Goal: Communication & Community: Answer question/provide support

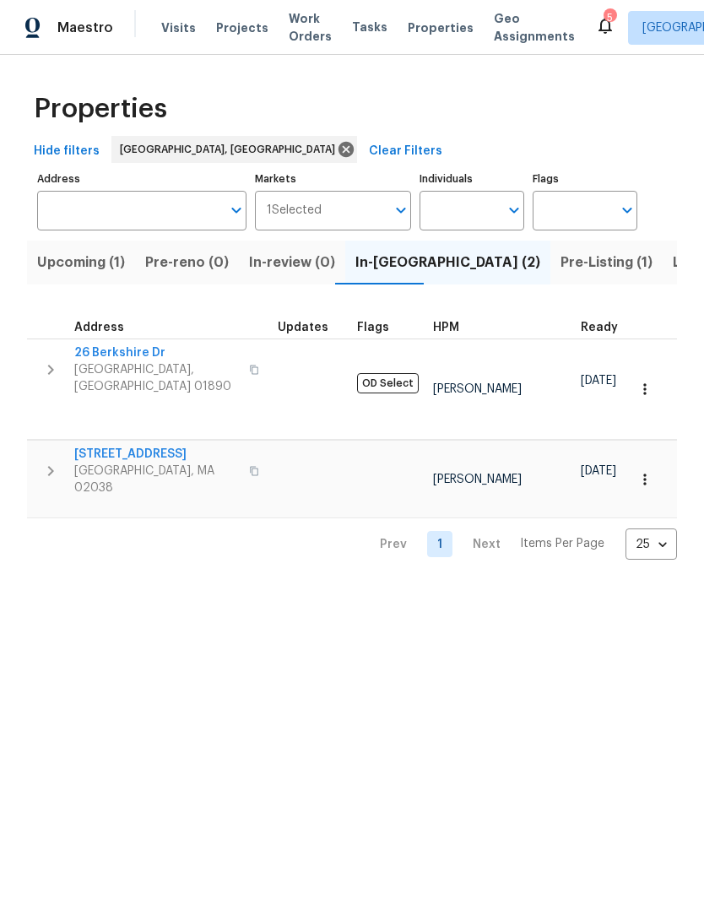
scroll to position [0, 25]
click at [107, 446] on span "[STREET_ADDRESS]" at bounding box center [156, 454] width 165 height 17
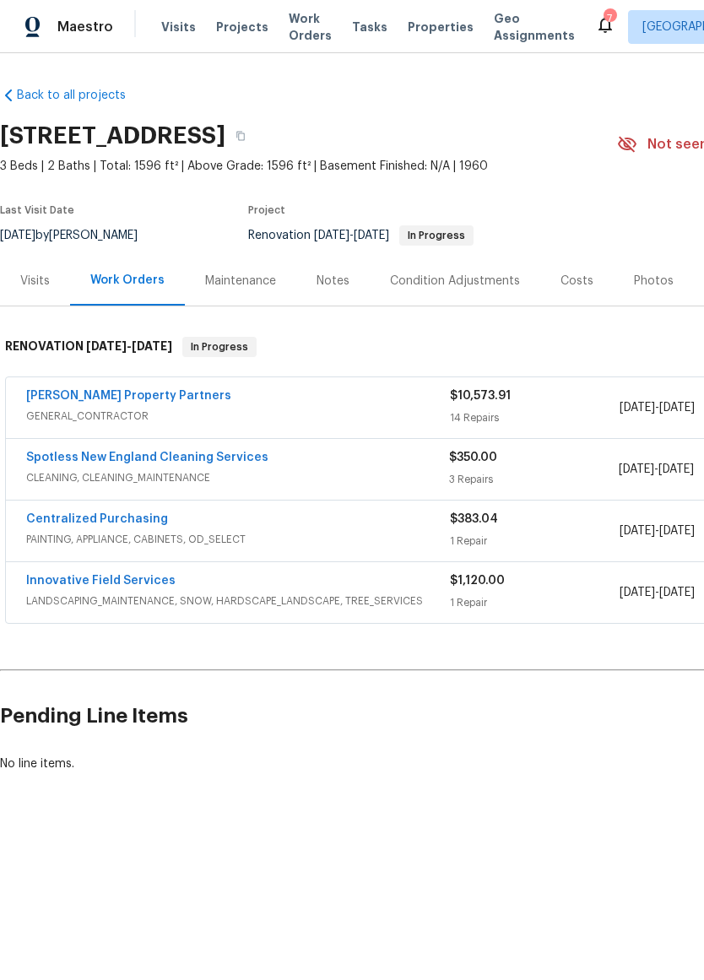
click at [61, 463] on link "Spotless New England Cleaning Services" at bounding box center [147, 458] width 242 height 12
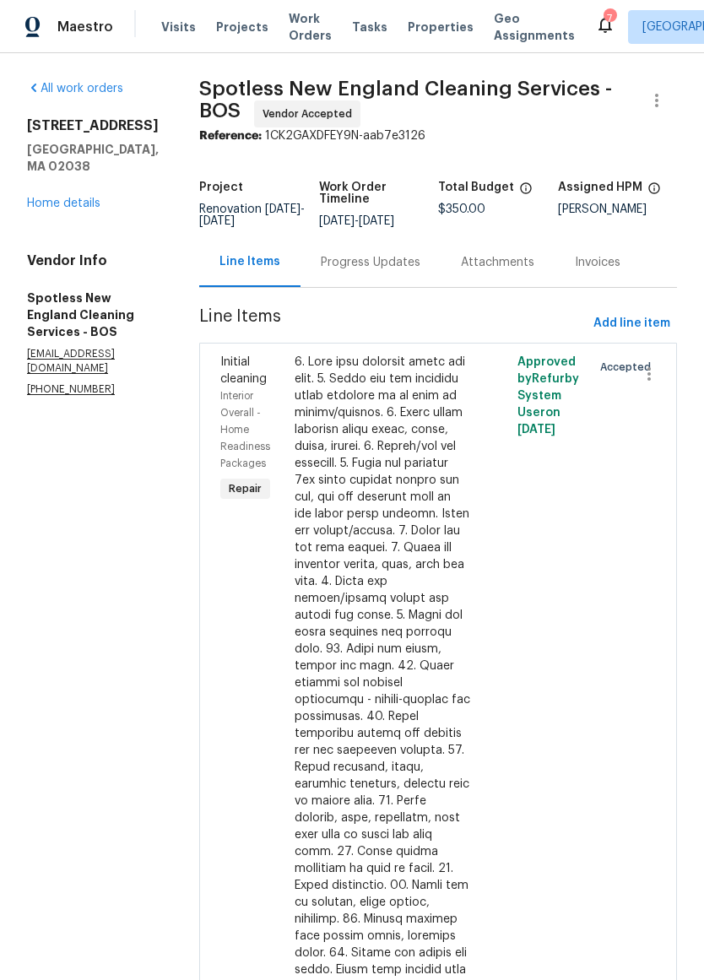
click at [610, 271] on div "Invoices" at bounding box center [598, 262] width 46 height 17
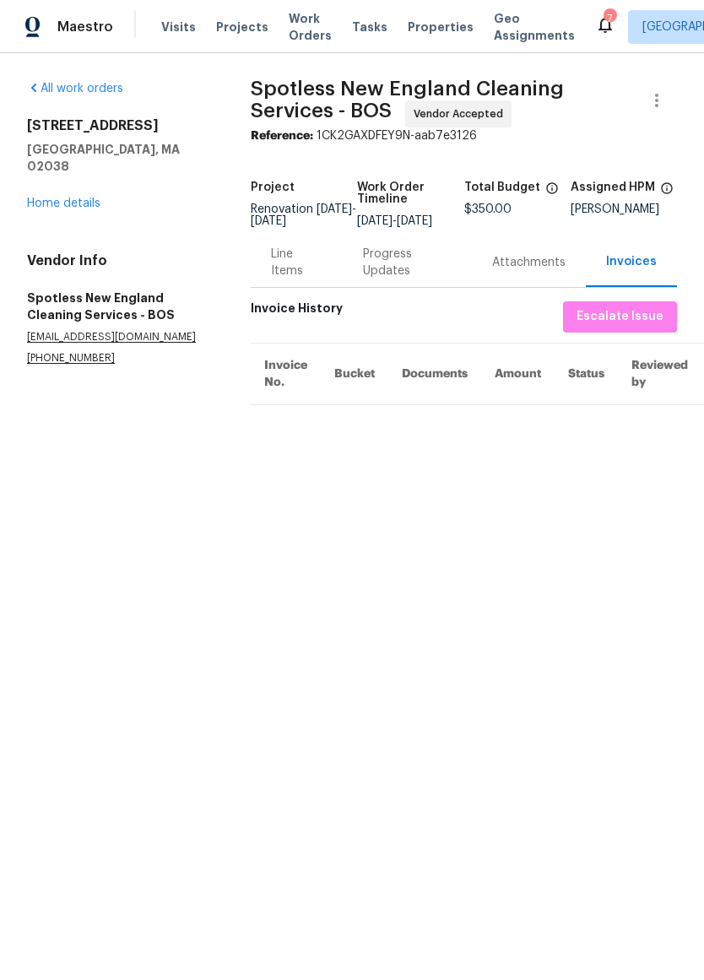
click at [550, 287] on div "Attachments" at bounding box center [529, 262] width 114 height 50
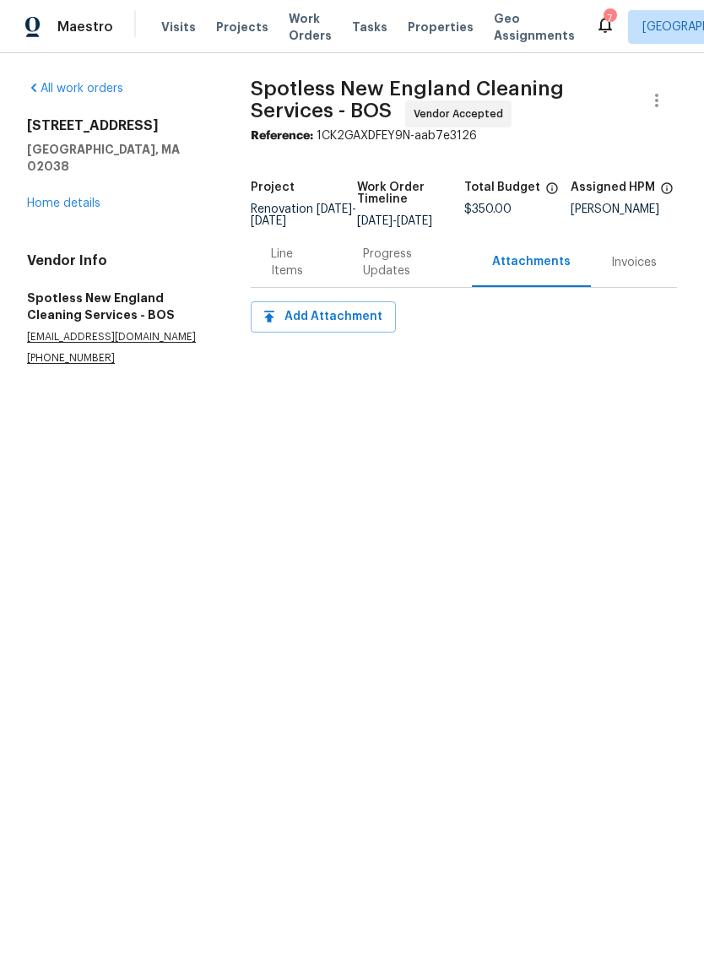
click at [394, 279] on div "Progress Updates" at bounding box center [407, 263] width 89 height 34
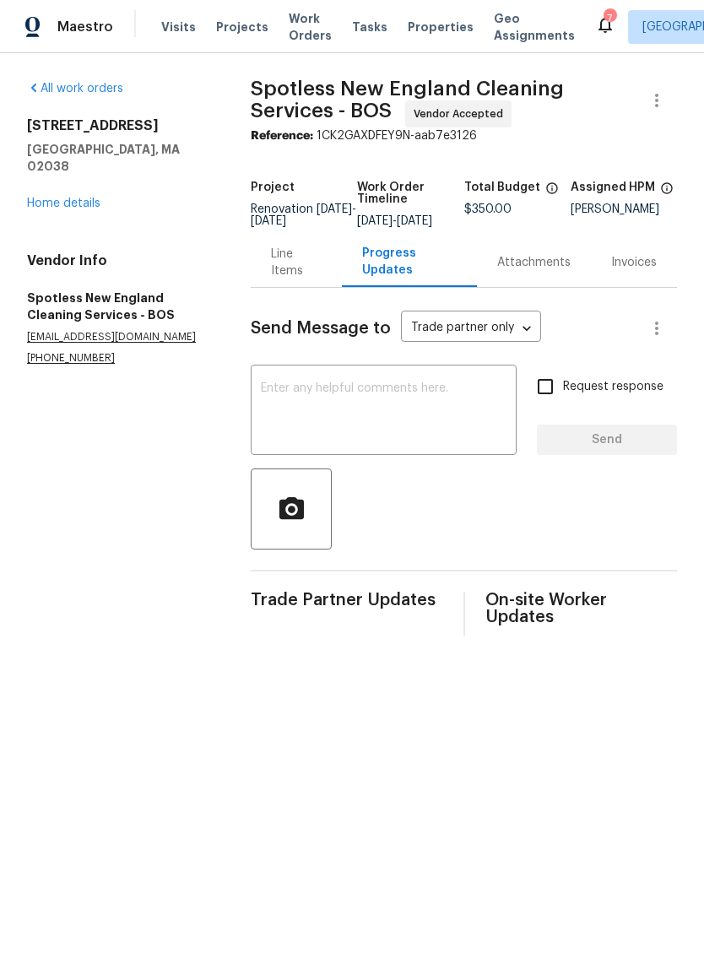
click at [446, 426] on textarea at bounding box center [384, 411] width 246 height 59
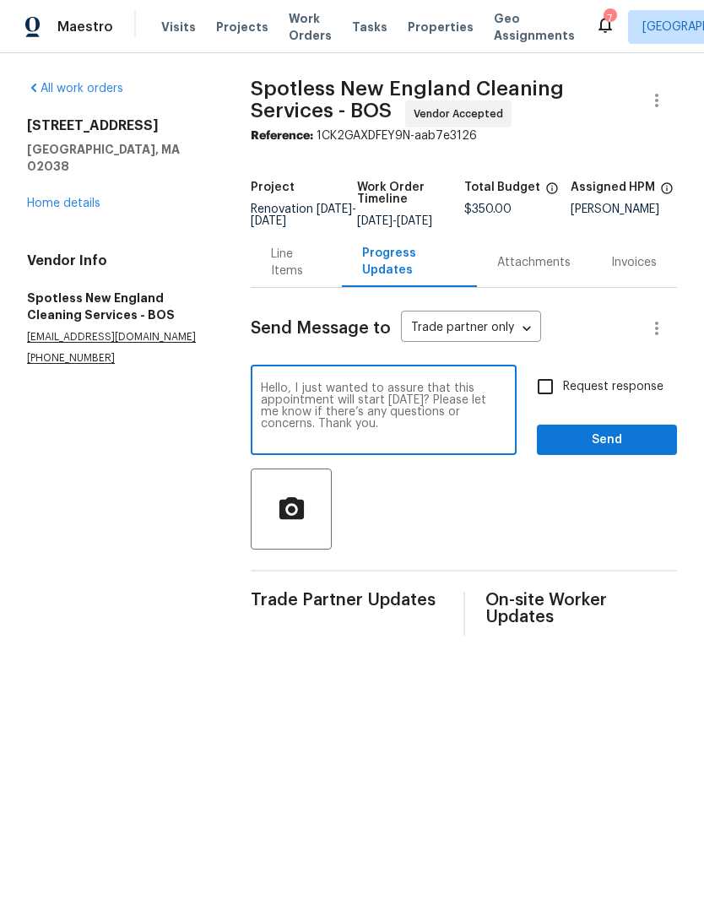
type textarea "Hello, I just wanted to assure that this appointment will start [DATE]? Please …"
click at [653, 451] on span "Send" at bounding box center [606, 440] width 113 height 21
